Goal: Task Accomplishment & Management: Manage account settings

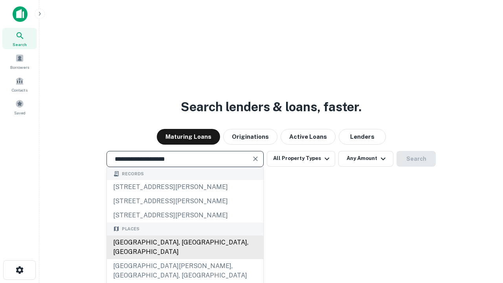
click at [185, 259] on div "Santa Monica, CA, USA" at bounding box center [185, 247] width 156 height 24
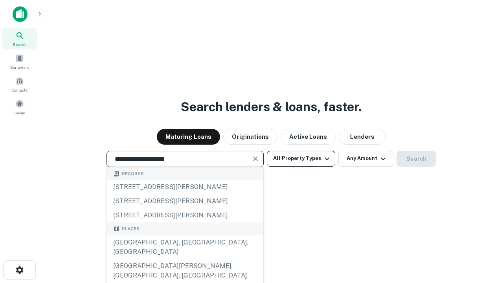
type input "**********"
click at [301, 158] on button "All Property Types" at bounding box center [301, 159] width 68 height 16
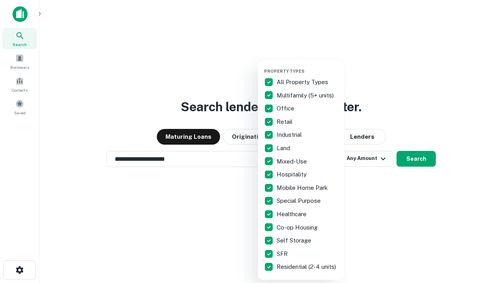
click at [307, 66] on button "button" at bounding box center [307, 66] width 86 height 0
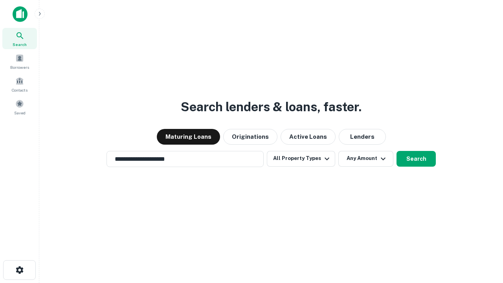
scroll to position [12, 0]
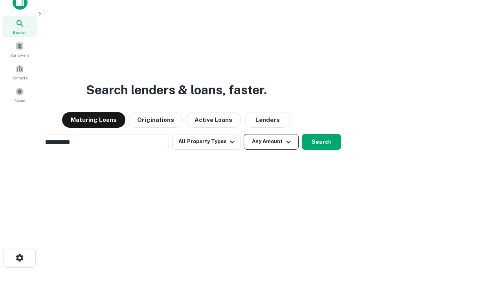
click at [244, 134] on button "Any Amount" at bounding box center [271, 142] width 55 height 16
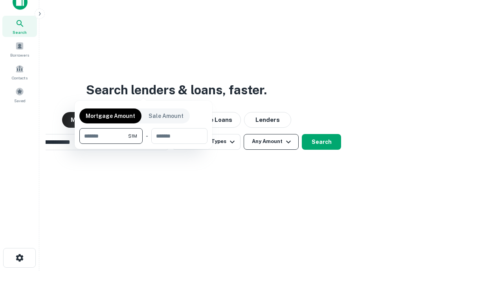
scroll to position [13, 0]
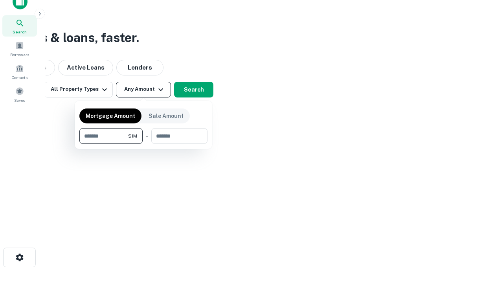
type input "*******"
click at [143, 144] on button "button" at bounding box center [143, 144] width 128 height 0
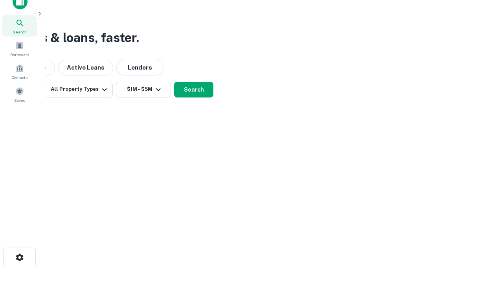
scroll to position [12, 0]
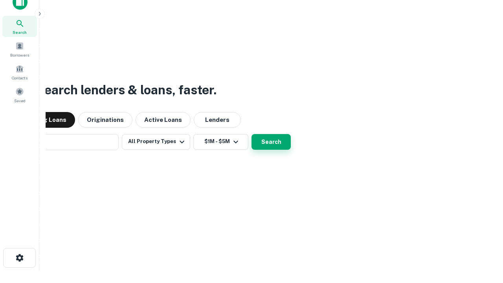
click at [252, 134] on button "Search" at bounding box center [271, 142] width 39 height 16
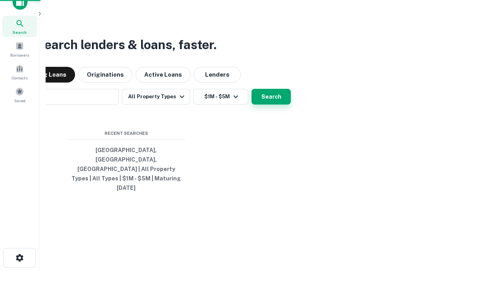
scroll to position [13, 0]
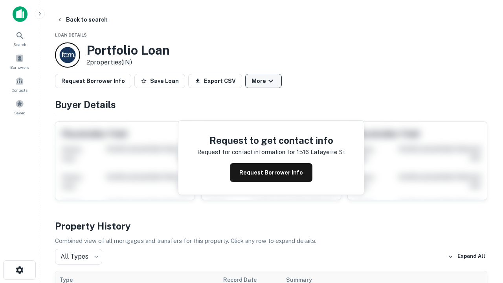
click at [263, 81] on button "More" at bounding box center [263, 81] width 37 height 14
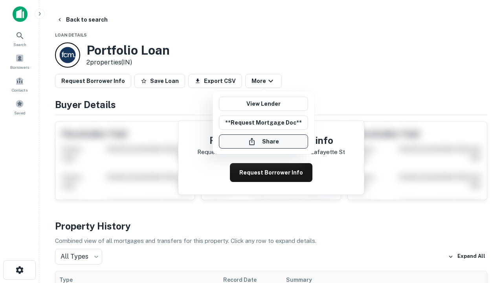
click at [263, 142] on button "Share" at bounding box center [263, 141] width 89 height 14
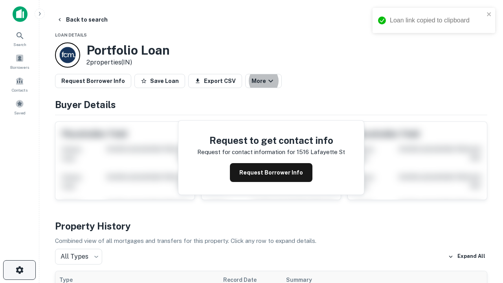
click at [19, 270] on icon "button" at bounding box center [19, 269] width 9 height 9
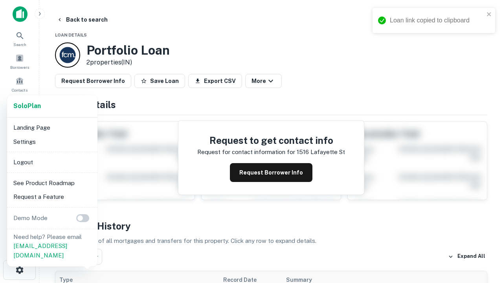
click at [52, 162] on li "Logout" at bounding box center [52, 162] width 84 height 14
